Goal: Task Accomplishment & Management: Manage account settings

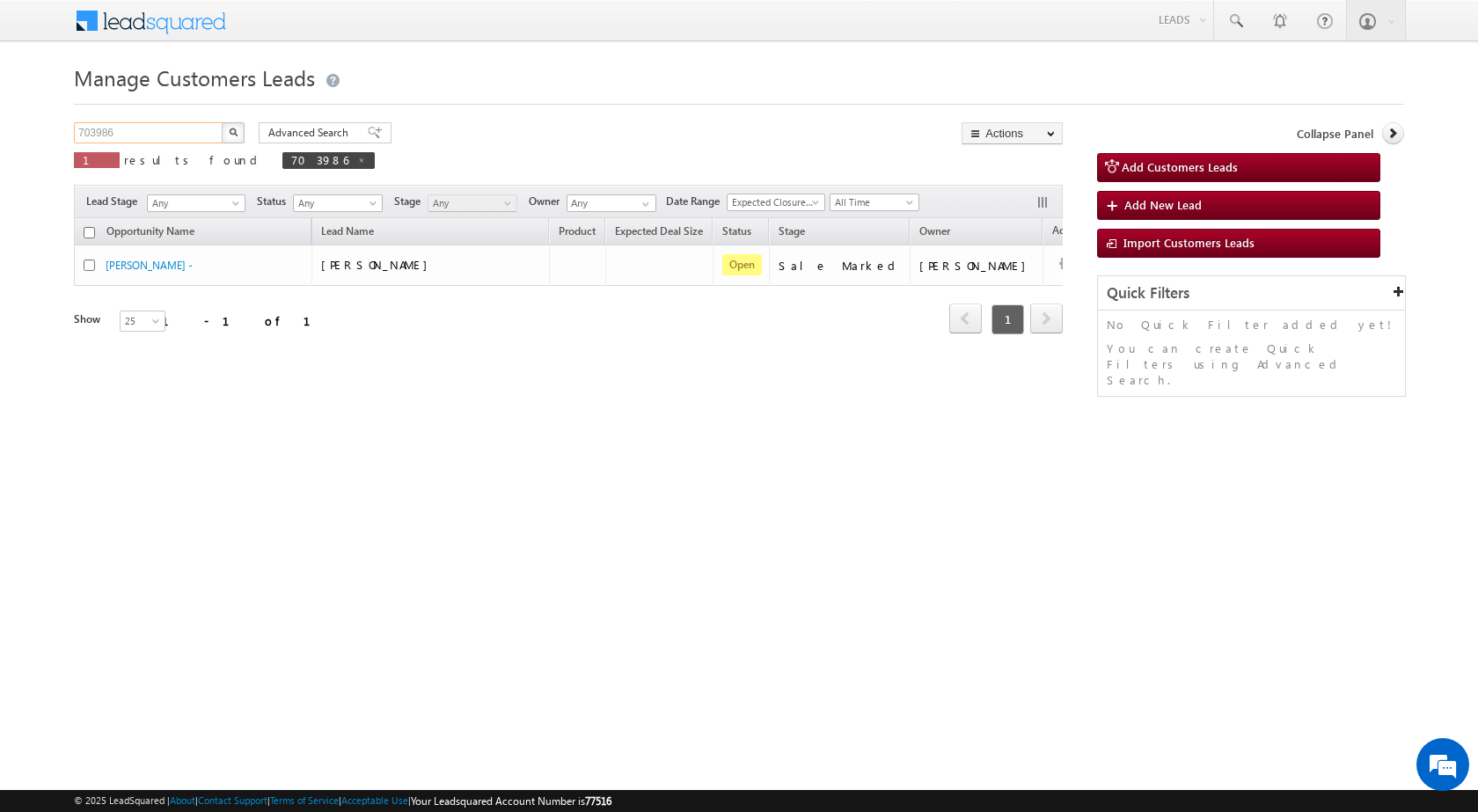
click at [146, 126] on input "703986" at bounding box center [149, 133] width 150 height 21
click at [222, 123] on button "button" at bounding box center [232, 133] width 23 height 21
drag, startPoint x: 137, startPoint y: 128, endPoint x: 59, endPoint y: 121, distance: 78.3
click at [59, 121] on body "Menu [PERSON_NAME] sitar a8@ks erve." at bounding box center [739, 249] width 1478 height 498
paste input "693894"
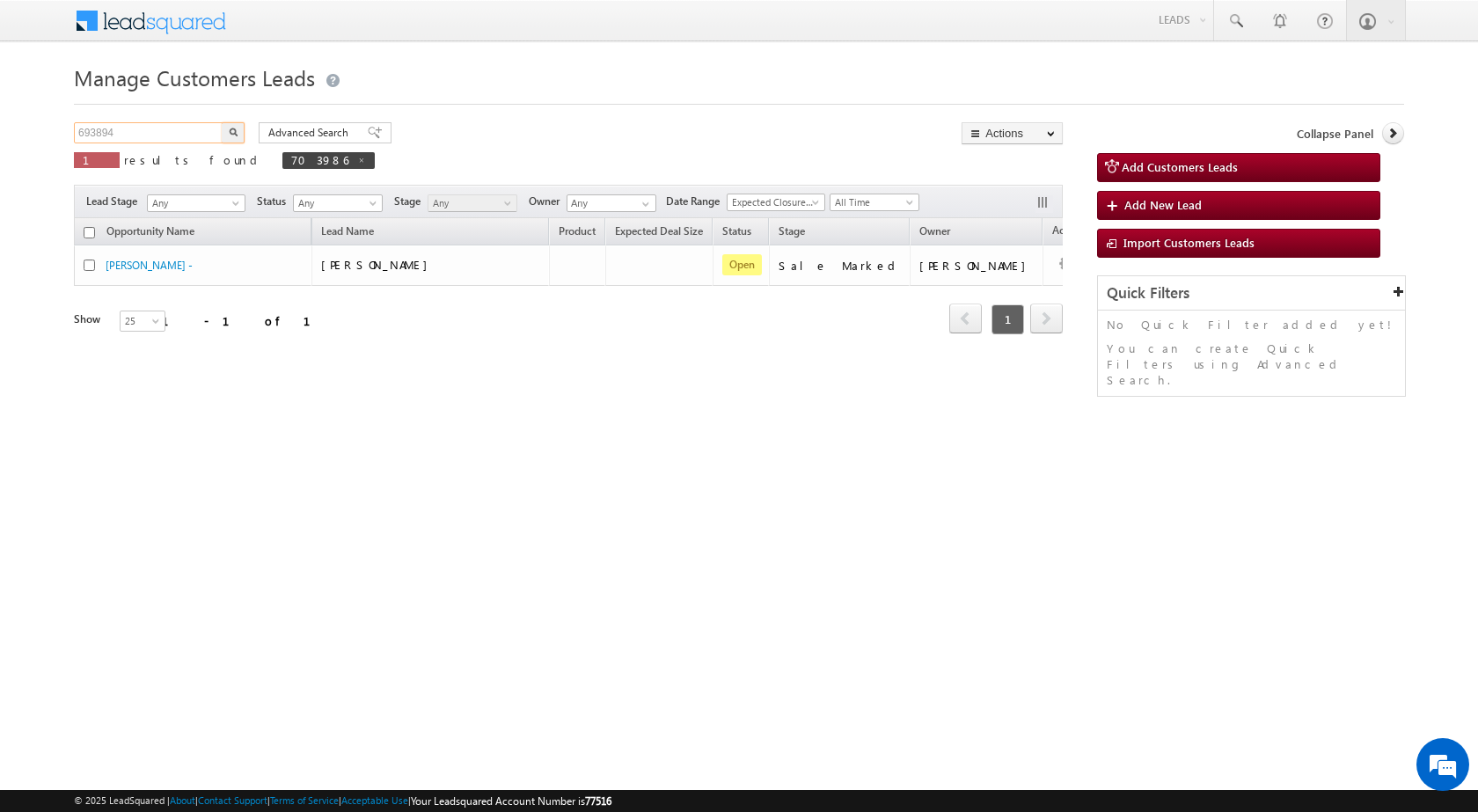
type input "693894"
click at [222, 123] on button "button" at bounding box center [232, 133] width 23 height 21
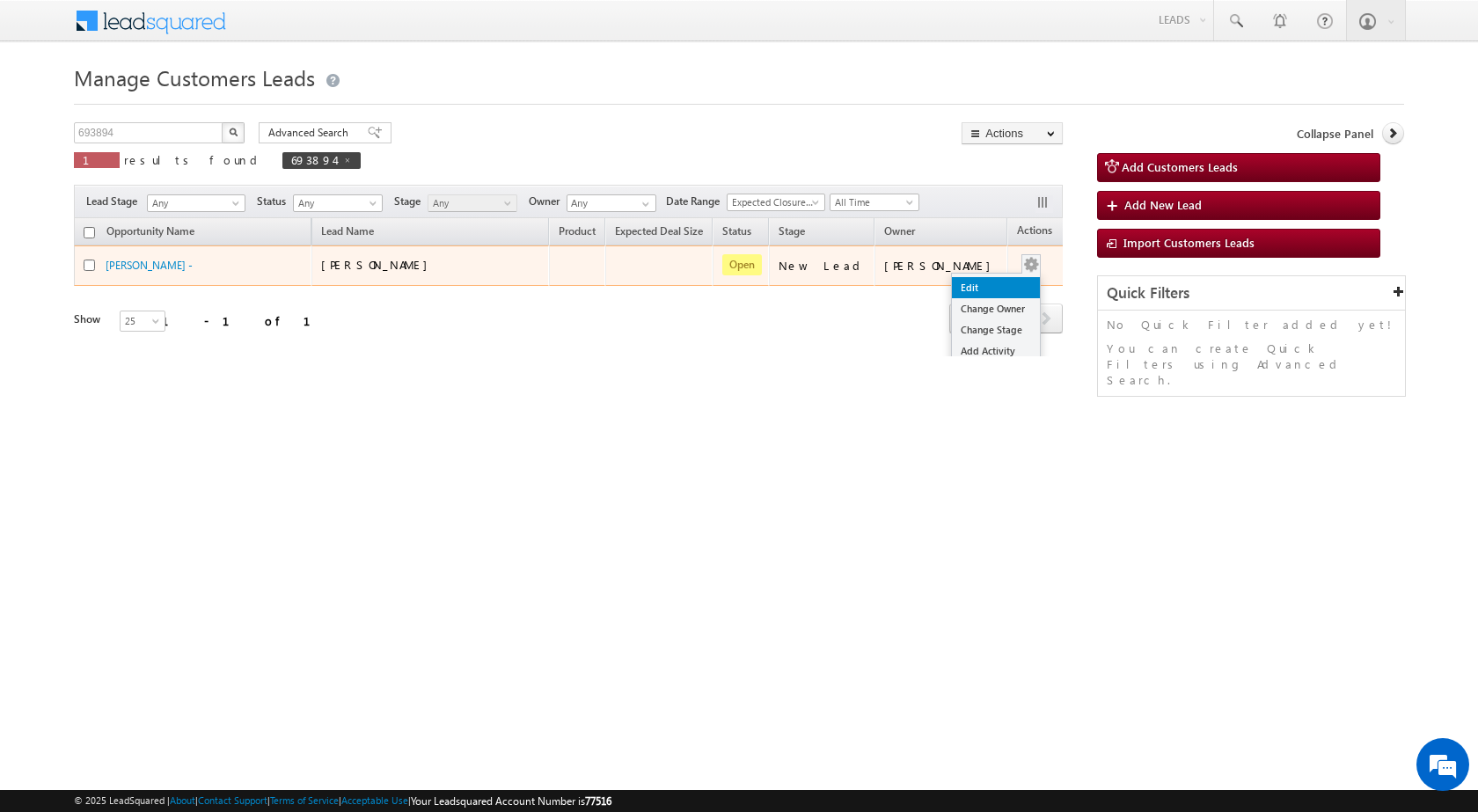
click at [952, 284] on link "Edit" at bounding box center [995, 287] width 88 height 21
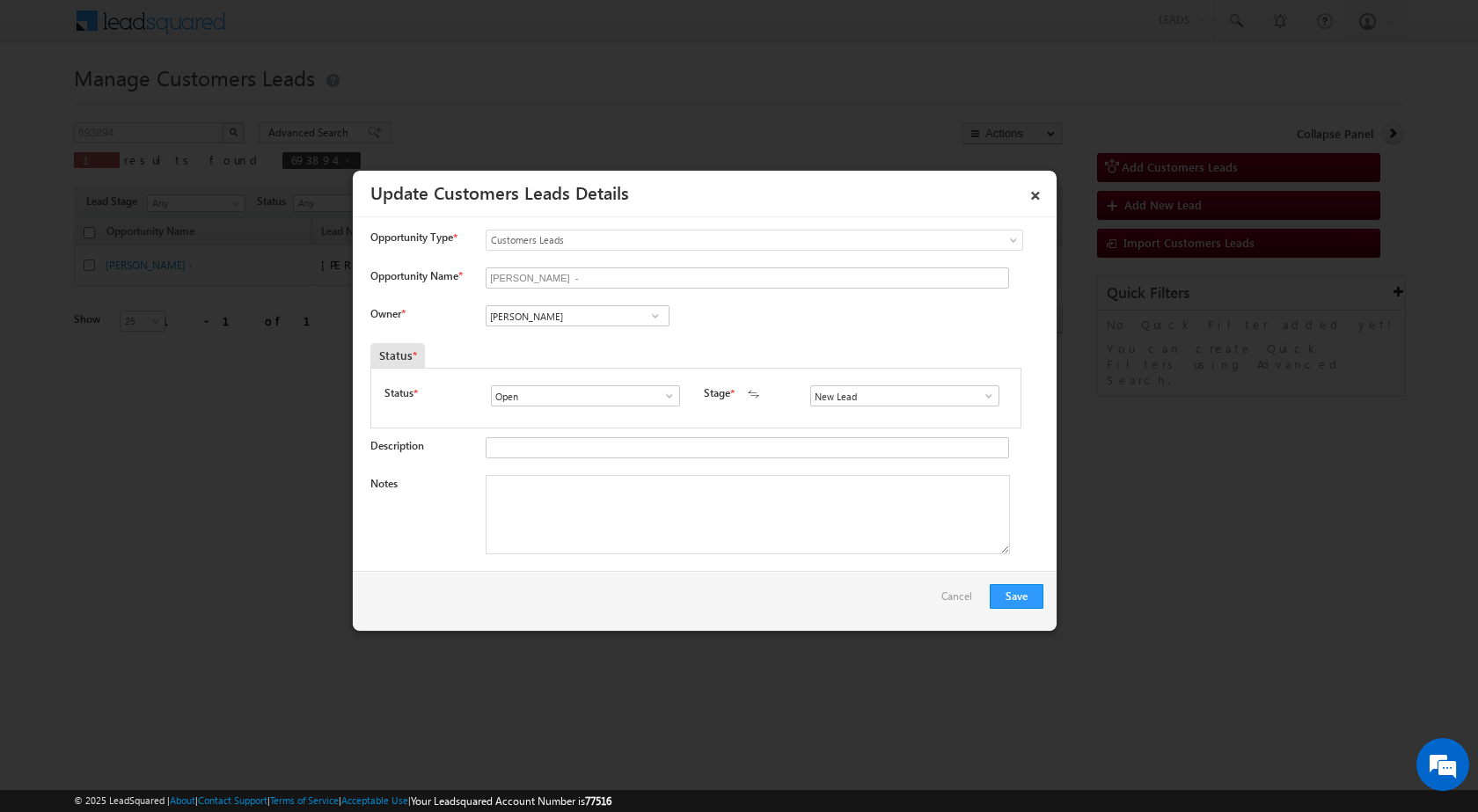
click at [983, 396] on span at bounding box center [988, 396] width 18 height 14
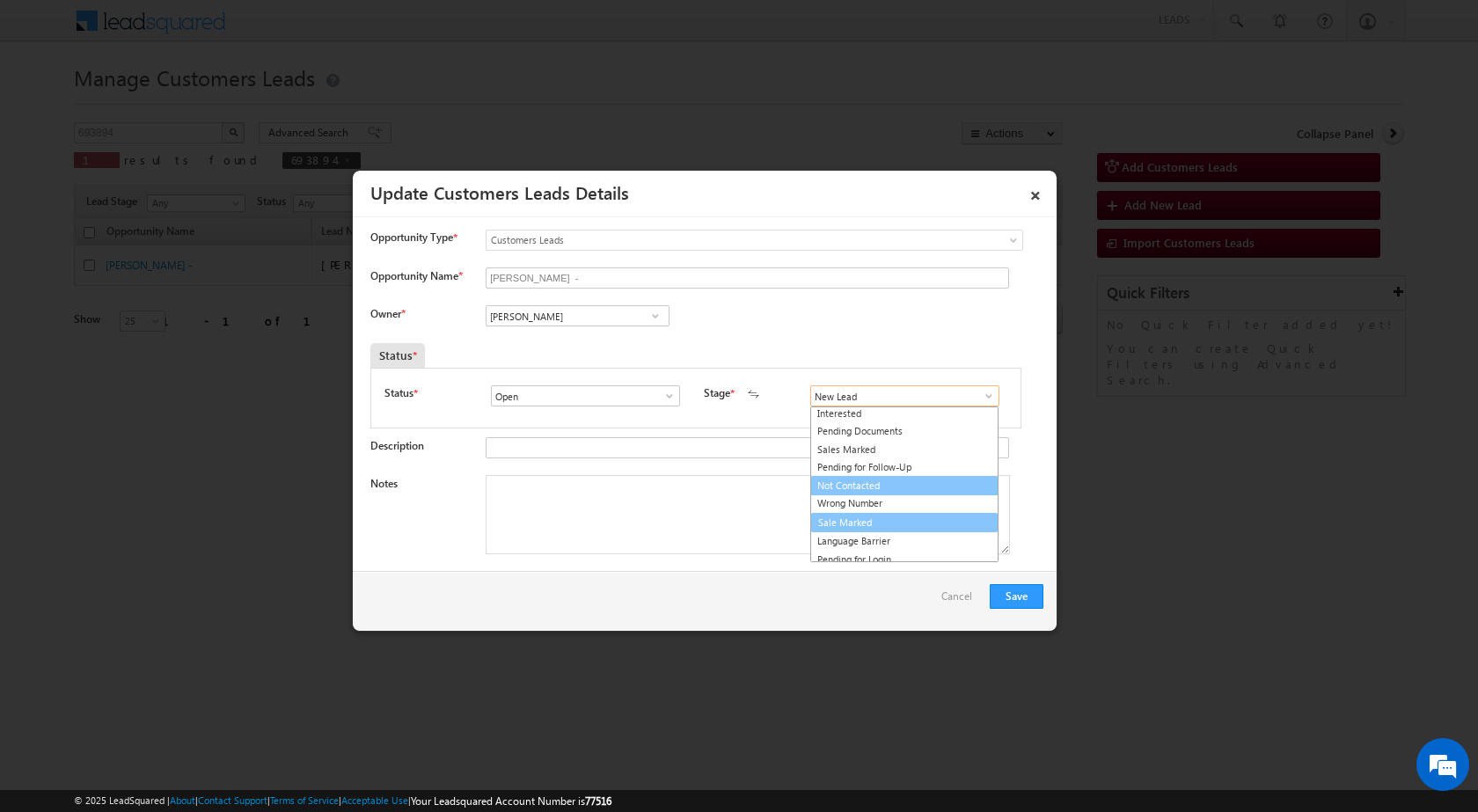
scroll to position [27, 0]
click at [869, 517] on link "Sale Marked" at bounding box center [904, 516] width 188 height 20
type input "Sale Marked"
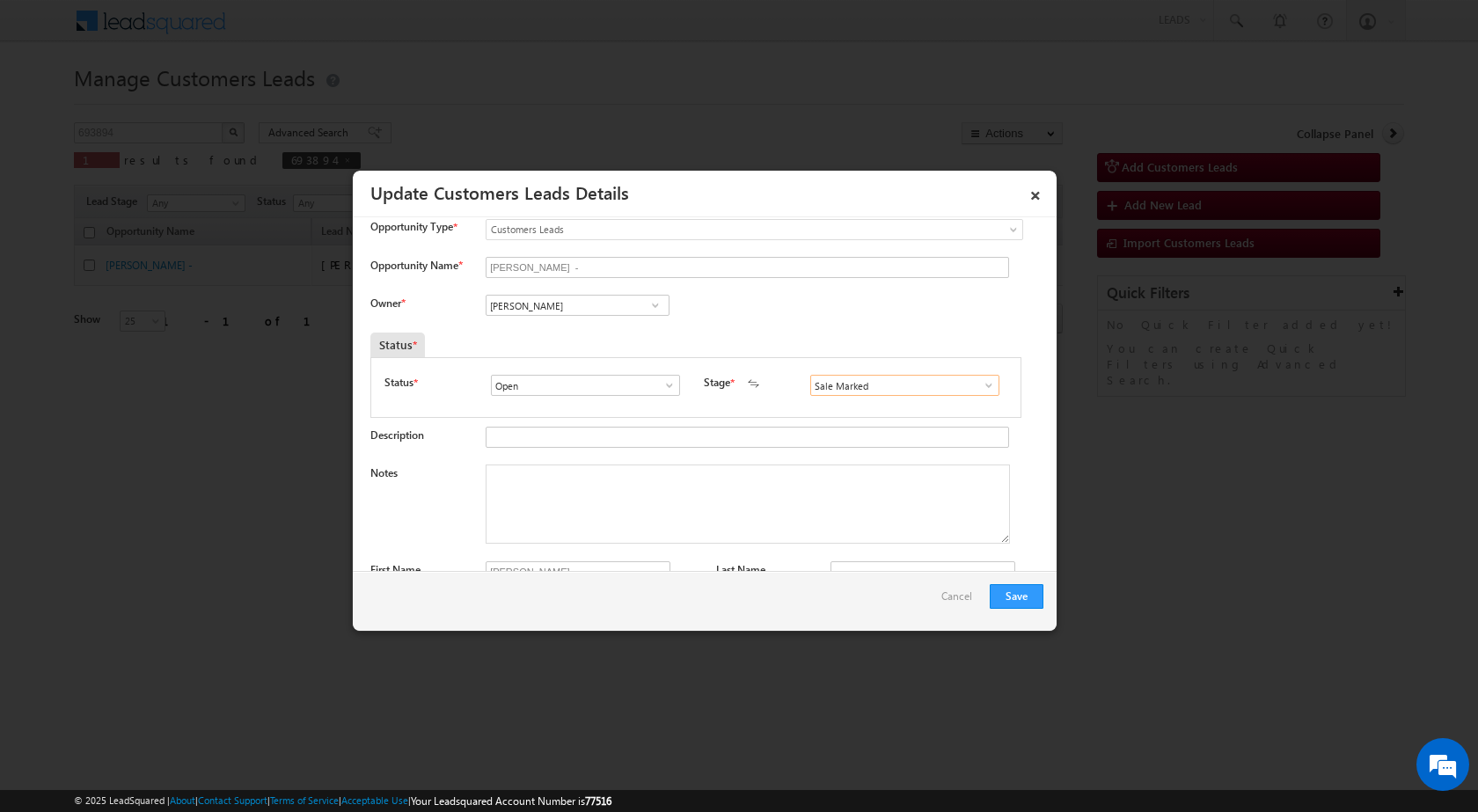
scroll to position [0, 0]
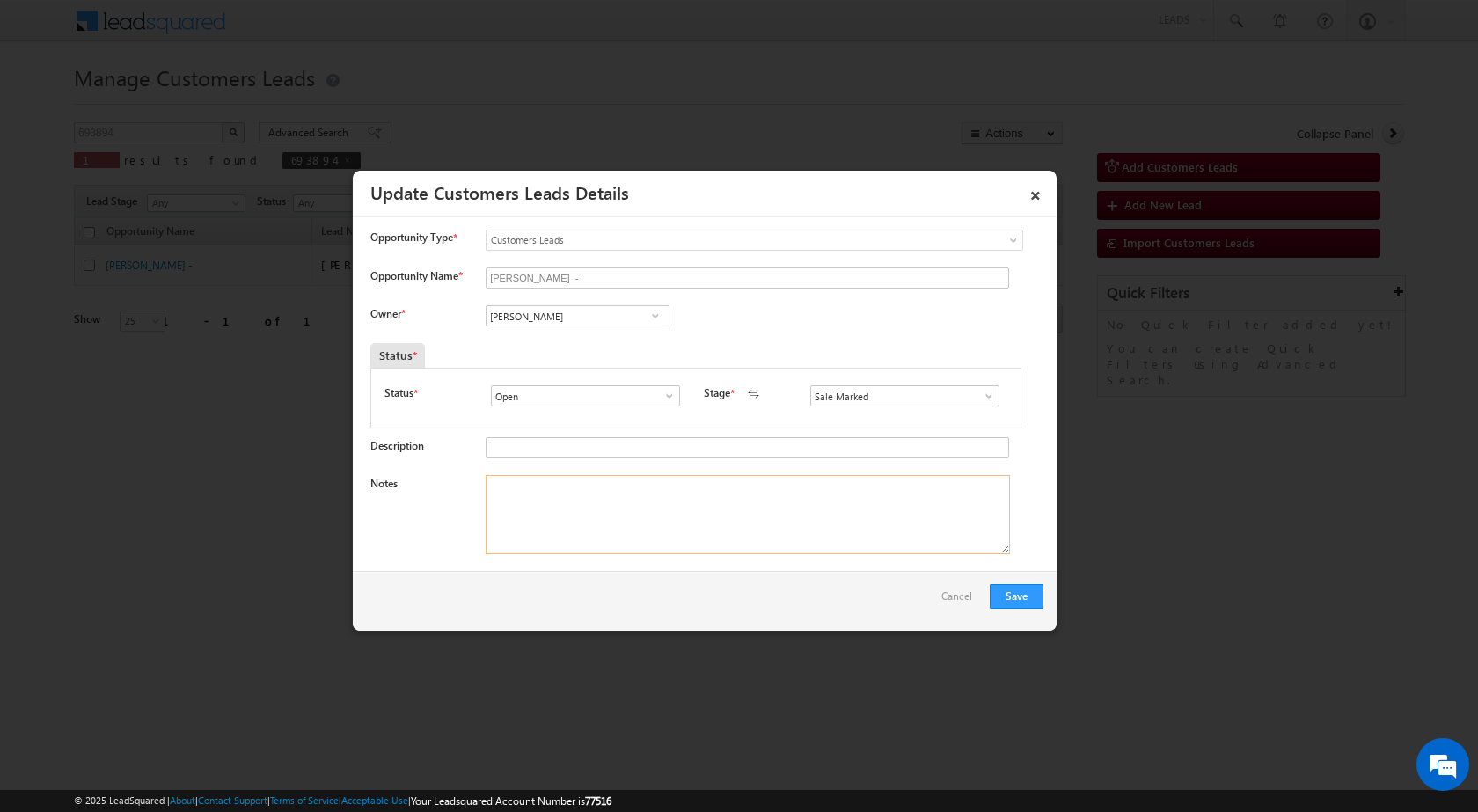
click at [525, 506] on textarea "Notes" at bounding box center [748, 514] width 524 height 79
paste textarea "693894"
type textarea "693894"
drag, startPoint x: 566, startPoint y: 489, endPoint x: 426, endPoint y: 481, distance: 140.2
click at [426, 481] on div "Notes 693894" at bounding box center [706, 518] width 673 height 88
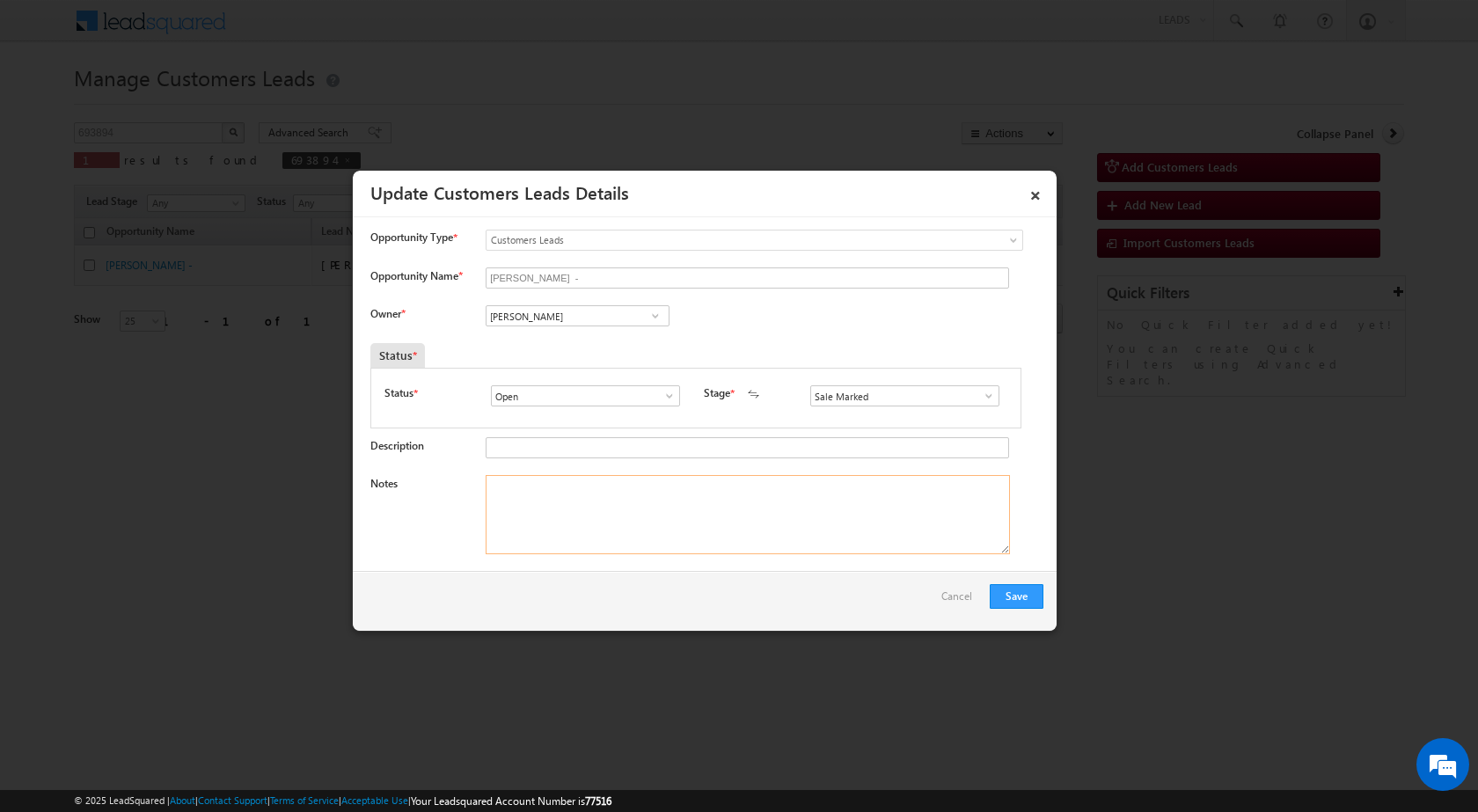
paste textarea "693894 - VB_Interested - [PERSON_NAME] - 7390046979 - [GEOGRAPHIC_DATA] 209402 …"
type textarea "693894 - VB_Interested - [PERSON_NAME] - 7390046979 - [GEOGRAPHIC_DATA] 209402 …"
click at [590, 598] on div "Save Cancel" at bounding box center [704, 600] width 703 height 59
click at [579, 317] on input "[PERSON_NAME]" at bounding box center [578, 316] width 184 height 21
paste input "[PERSON_NAME][EMAIL_ADDRESS][DOMAIN_NAME]"
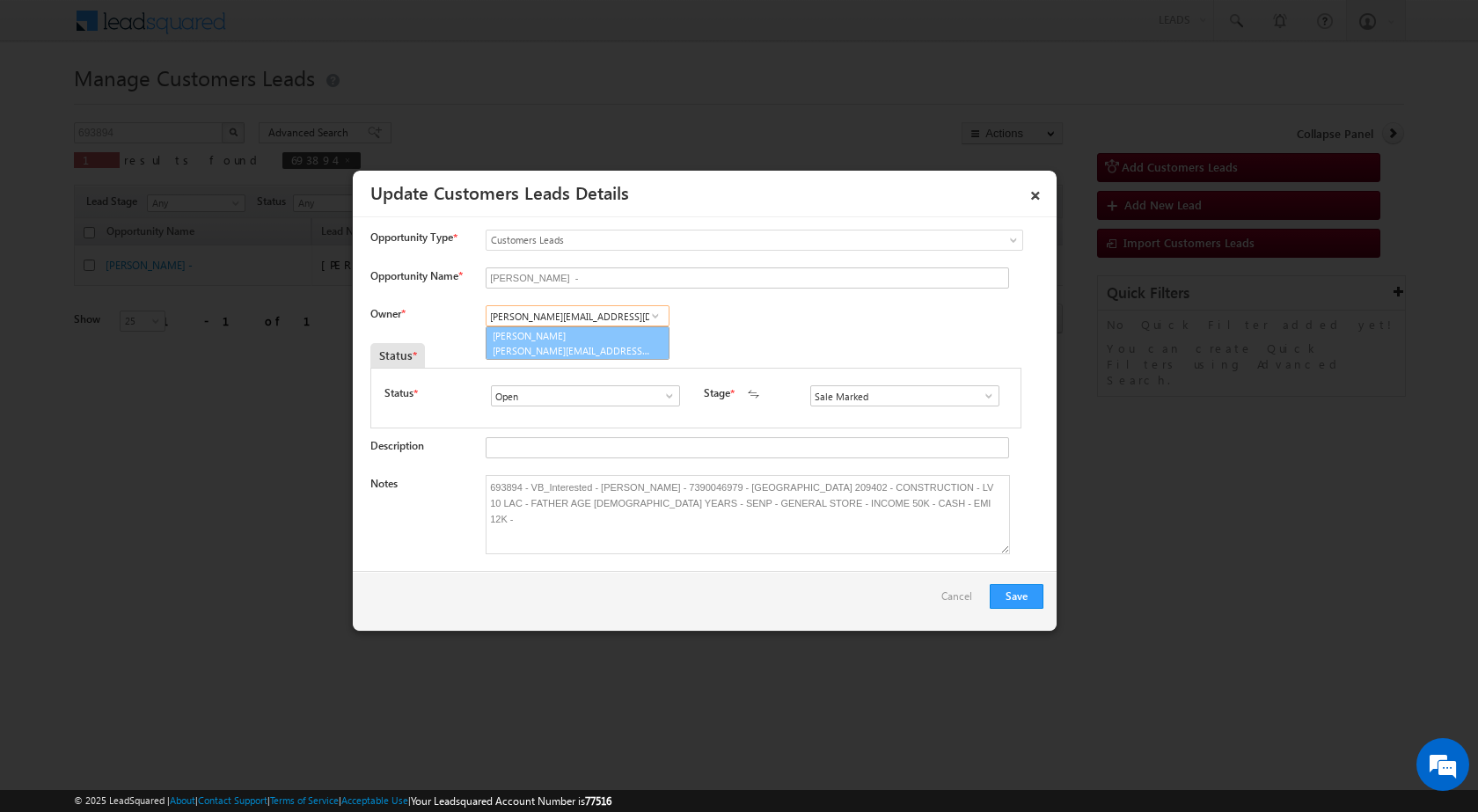
click at [546, 339] on link "[PERSON_NAME] [PERSON_NAME][EMAIL_ADDRESS][DOMAIN_NAME]" at bounding box center [578, 343] width 184 height 34
type input "[PERSON_NAME]"
click at [1011, 590] on button "Save" at bounding box center [1016, 595] width 53 height 25
